Goal: Navigation & Orientation: Find specific page/section

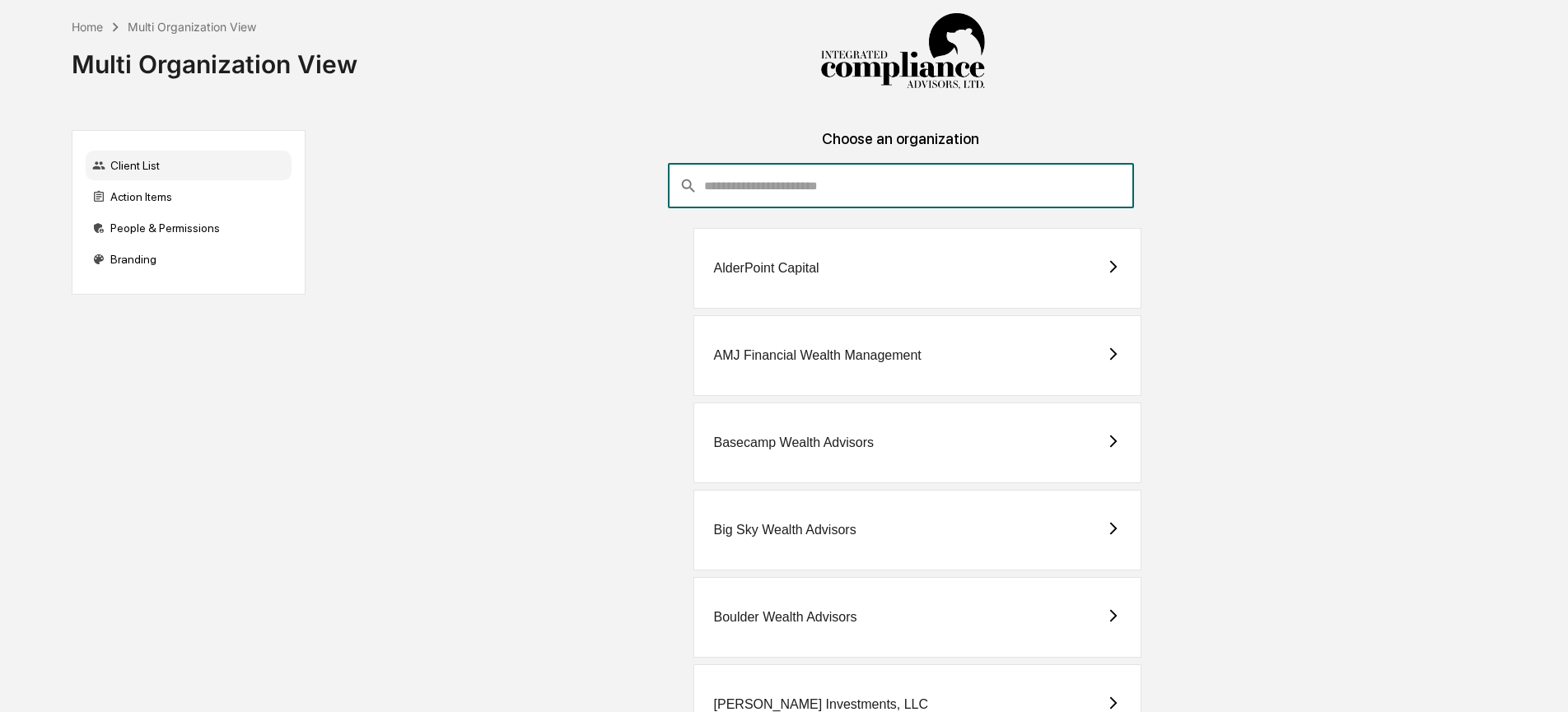
click at [874, 168] on input "consultant-dashboard__filter-organizations-search-bar" at bounding box center [918, 186] width 429 height 44
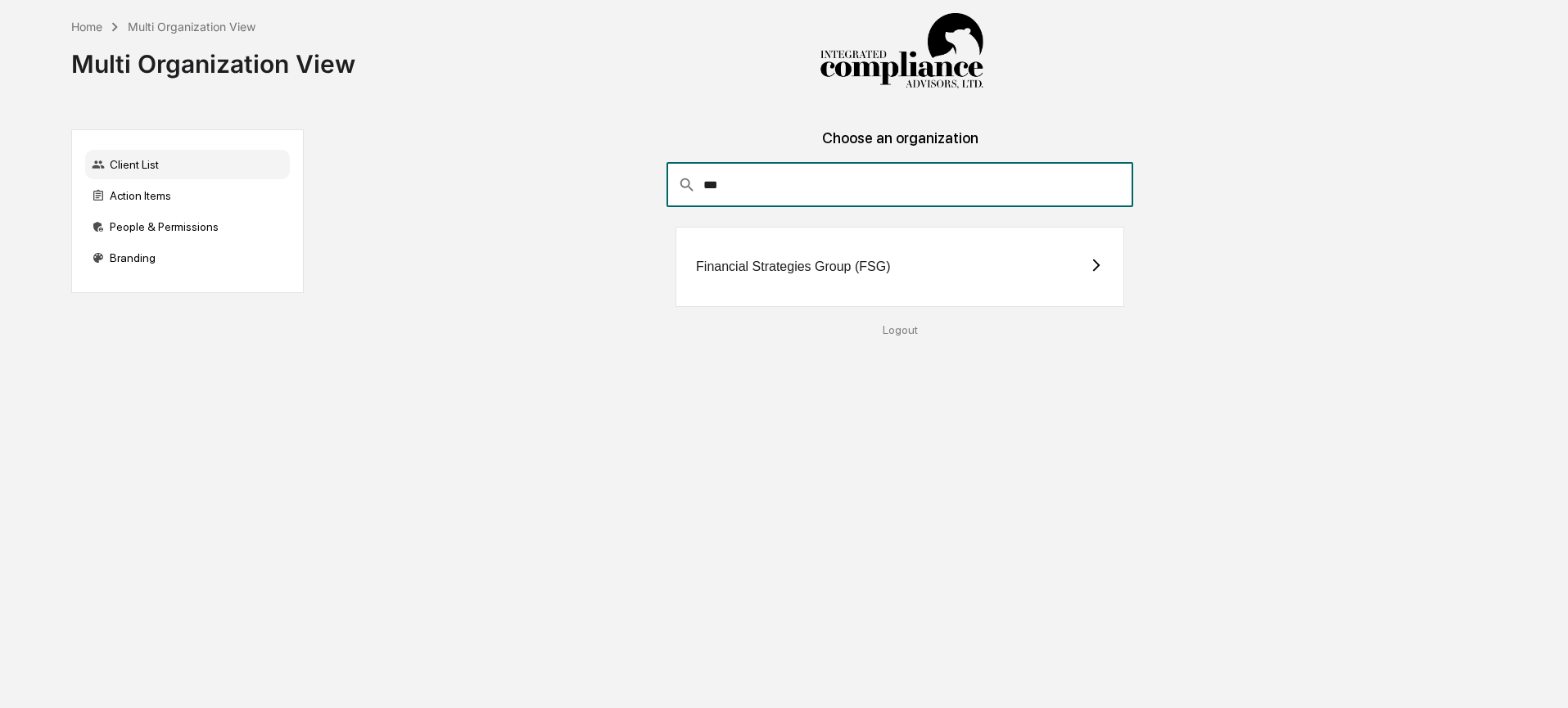
type input "***"
click at [807, 271] on div "Financial Strategies Group (FSG)" at bounding box center [792, 266] width 194 height 15
